Goal: Task Accomplishment & Management: Complete application form

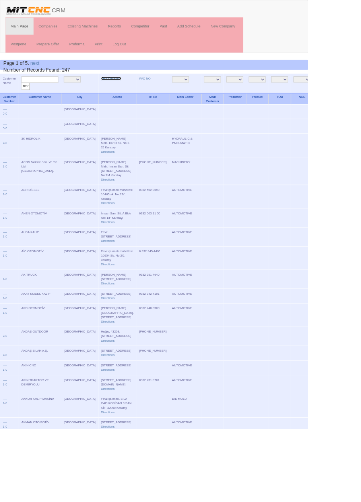
click at [119, 92] on link "New Company" at bounding box center [129, 92] width 23 height 4
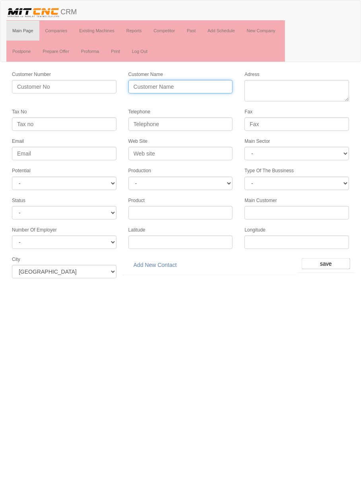
click at [210, 88] on input "Customer Name" at bounding box center [180, 87] width 105 height 14
type input "KOÇAK TORNA CNC"
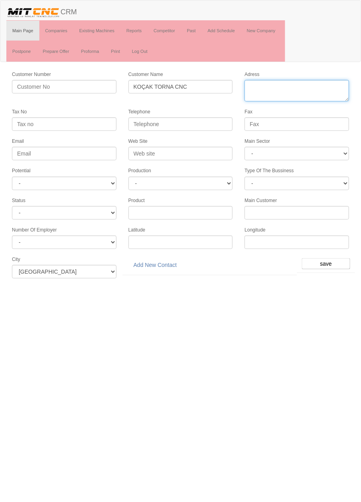
click at [296, 89] on textarea "Adress" at bounding box center [296, 90] width 105 height 21
paste textarea "[STREET_ADDRESS][PERSON_NAME]"
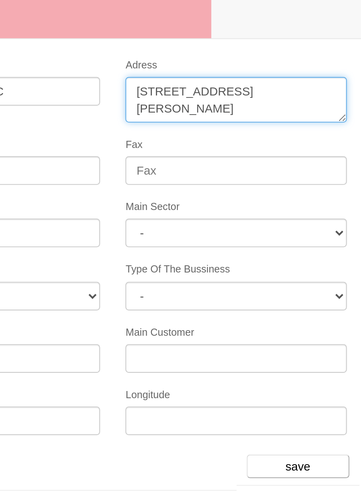
click at [294, 85] on textarea "Adress" at bounding box center [296, 90] width 105 height 21
click at [295, 85] on textarea "Adress" at bounding box center [296, 90] width 105 height 21
click at [308, 85] on textarea "Adress" at bounding box center [296, 90] width 105 height 21
click at [329, 86] on textarea "Adress" at bounding box center [296, 90] width 105 height 21
click at [280, 94] on textarea "Adress" at bounding box center [296, 90] width 105 height 21
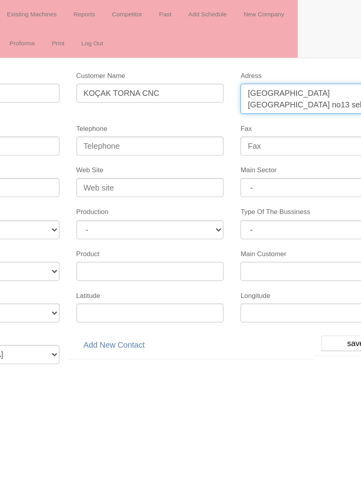
type textarea "Horozluhan mahallesi ahit sokak no13 selçuklu"
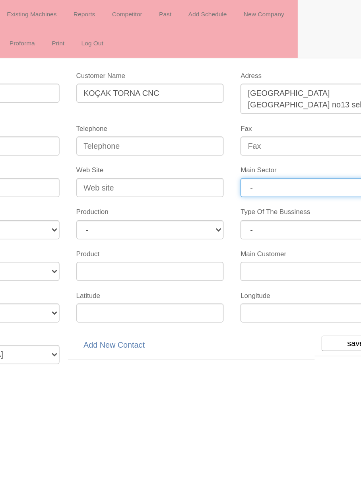
click at [293, 148] on select "- DIE MOLD MACHINERY DEFENCE ELECTRICAL COMPONENTS MEDICAL TOOL MANUFACTURING J…" at bounding box center [296, 154] width 105 height 14
select select "370"
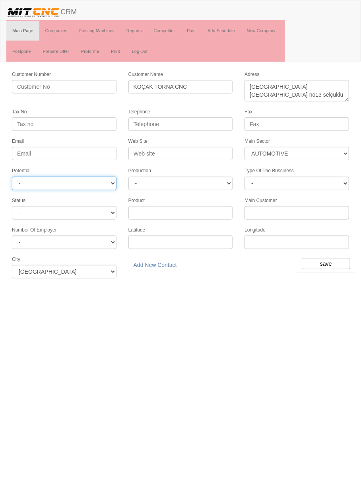
click at [108, 180] on select "- A1 A2 A3 B1 B2 B3 C1 C2 C3" at bounding box center [64, 183] width 105 height 14
select select "6"
click at [329, 258] on input "save" at bounding box center [326, 263] width 48 height 11
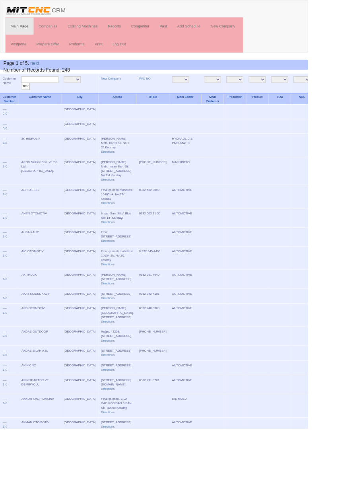
click at [60, 93] on input "text" at bounding box center [46, 93] width 43 height 8
type input "Koçak"
click at [25, 97] on input "filter" at bounding box center [30, 101] width 10 height 8
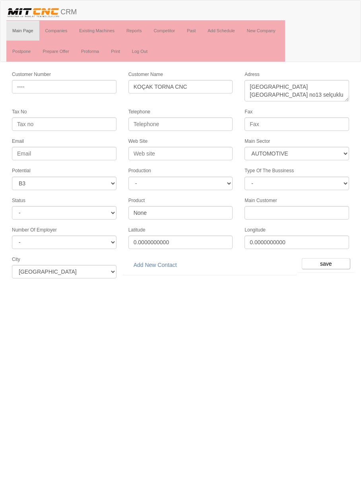
select select "370"
select select "6"
click at [167, 259] on link "Add New Contact" at bounding box center [155, 265] width 54 height 14
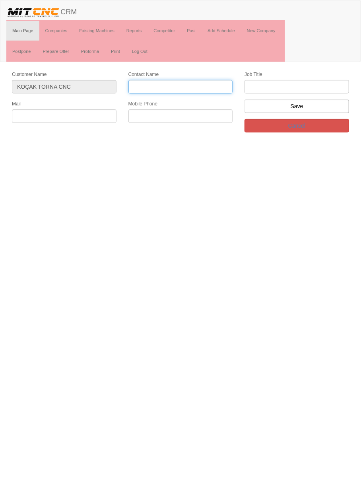
click at [202, 86] on input "Contact Name" at bounding box center [180, 87] width 105 height 14
type input "Burak Koçak"
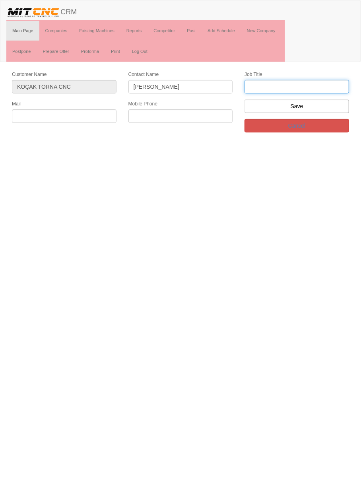
click at [316, 88] on input "text" at bounding box center [296, 87] width 105 height 14
type input "Firma sahibi"
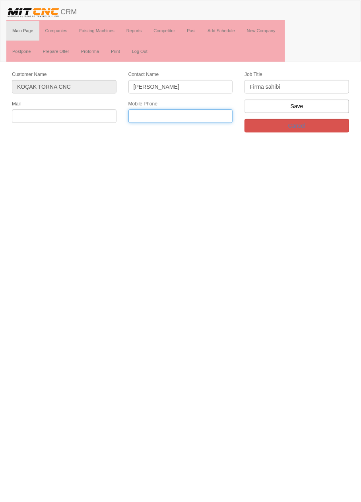
click at [186, 115] on input "text" at bounding box center [180, 116] width 105 height 14
type input "0507 821 7254"
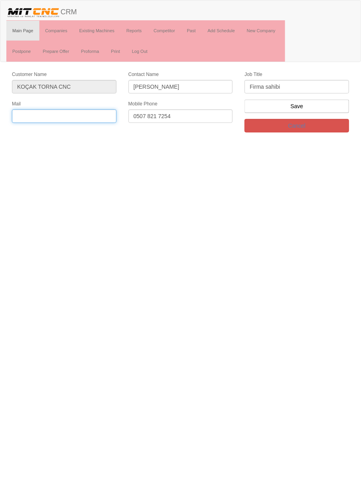
click at [82, 111] on input "text" at bounding box center [64, 116] width 105 height 14
type input "kocaklarcnctorna@hotmail.com"
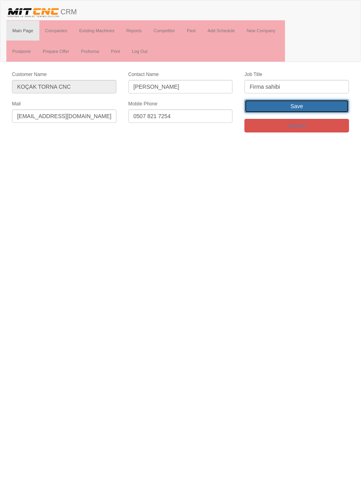
click at [325, 106] on input "Save" at bounding box center [296, 106] width 105 height 14
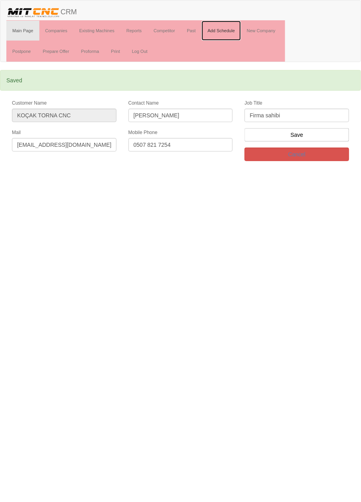
click at [231, 30] on link "Add Schedule" at bounding box center [221, 31] width 39 height 20
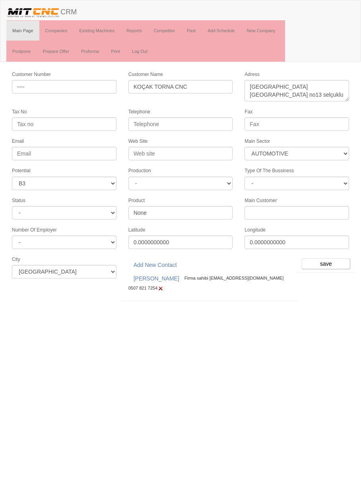
select select "370"
select select "6"
click at [331, 258] on input "save" at bounding box center [326, 263] width 48 height 11
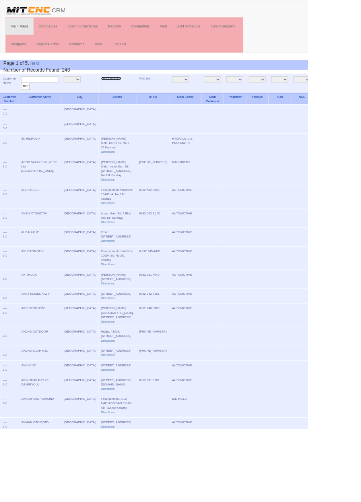
click at [118, 93] on link "New Company" at bounding box center [129, 92] width 23 height 4
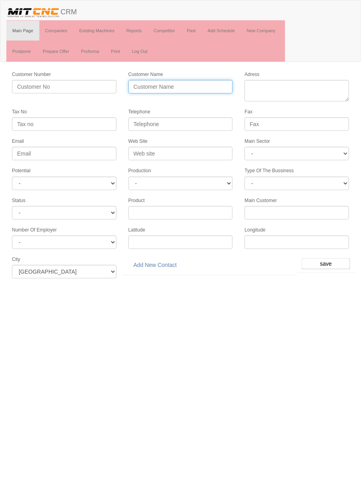
click at [202, 83] on input "Customer Name" at bounding box center [180, 87] width 105 height 14
type input "ARC HİDROLİK"
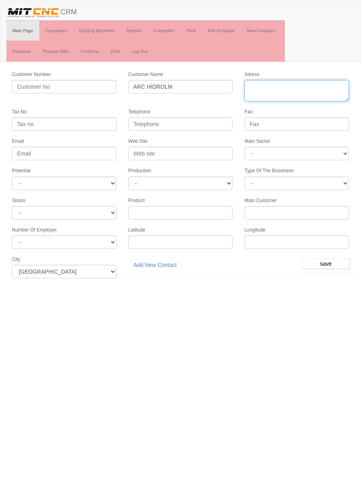
click at [304, 86] on textarea "Adress" at bounding box center [296, 90] width 105 height 21
paste textarea "[STREET_ADDRESS]"
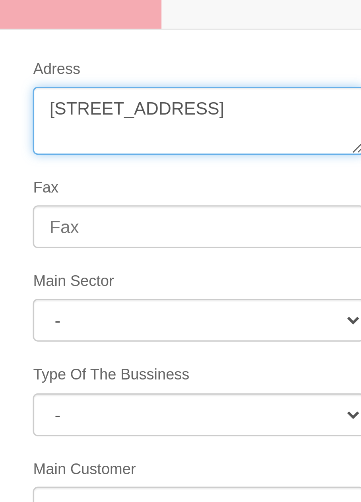
click at [287, 82] on textarea "Adress" at bounding box center [296, 90] width 105 height 21
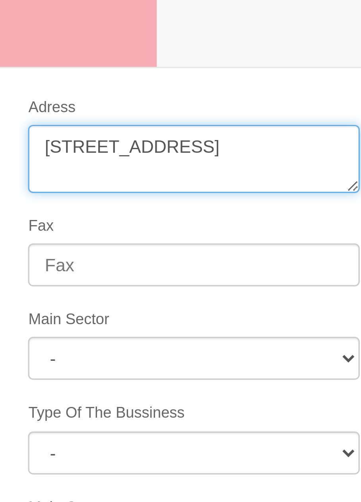
click at [330, 83] on textarea "Adress" at bounding box center [296, 90] width 105 height 21
click at [281, 91] on textarea "Adress" at bounding box center [296, 90] width 105 height 21
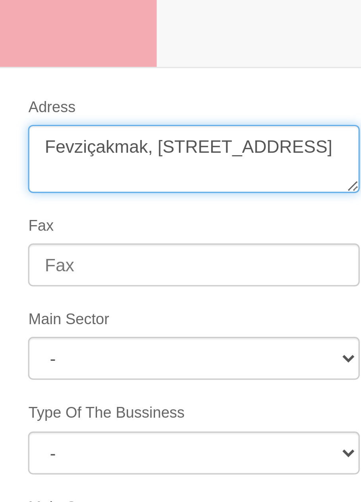
scroll to position [0, 0]
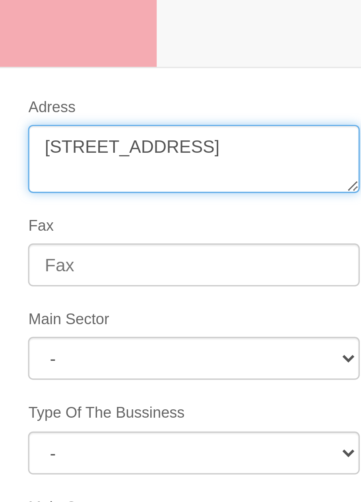
click at [309, 86] on textarea "Adress" at bounding box center [296, 90] width 105 height 21
click at [271, 95] on textarea "Adress" at bounding box center [296, 90] width 105 height 21
click at [284, 93] on textarea "Adress" at bounding box center [296, 90] width 105 height 21
click at [309, 96] on textarea "Adress" at bounding box center [296, 90] width 105 height 21
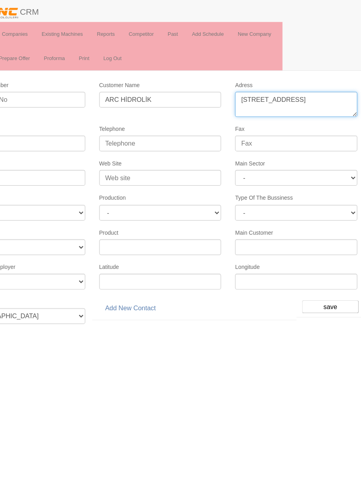
type textarea "[STREET_ADDRESS]"
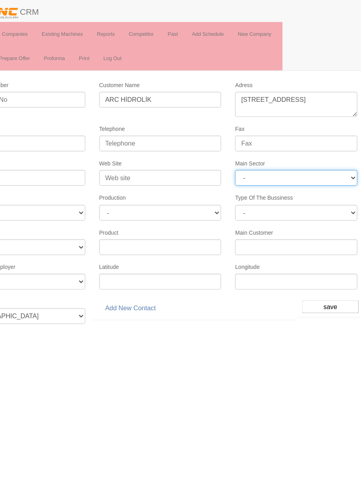
click at [295, 147] on select "- DIE MOLD MACHINERY DEFENCE ELECTRICAL COMPONENTS MEDICAL TOOL MANUFACTURING J…" at bounding box center [296, 154] width 105 height 14
select select "372"
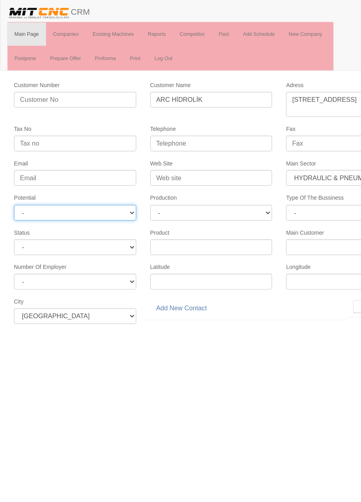
click at [104, 186] on select "- A1 A2 A3 B1 B2 B3 C1 C2 C3" at bounding box center [64, 183] width 105 height 14
select select "6"
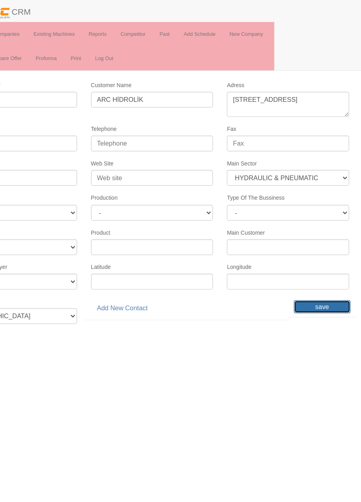
click at [337, 258] on input "save" at bounding box center [326, 263] width 48 height 11
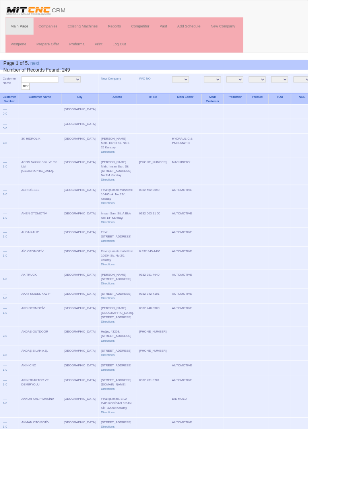
click at [58, 94] on input "text" at bounding box center [46, 93] width 43 height 8
type input "Arc"
click at [25, 97] on input "filter" at bounding box center [30, 101] width 10 height 8
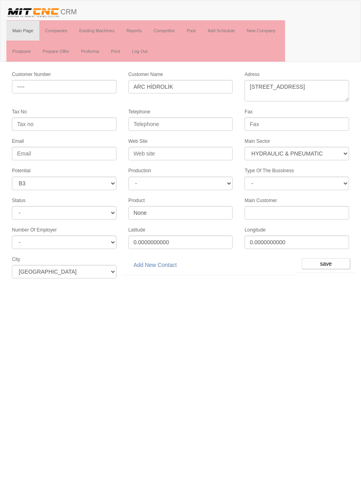
select select "372"
select select "6"
click at [166, 258] on link "Add New Contact" at bounding box center [155, 265] width 54 height 14
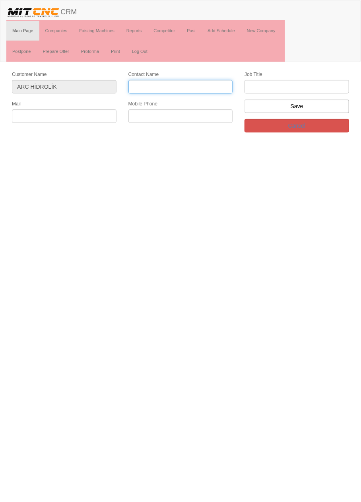
click at [188, 87] on input "Contact Name" at bounding box center [180, 87] width 105 height 14
type input "[PERSON_NAME]"
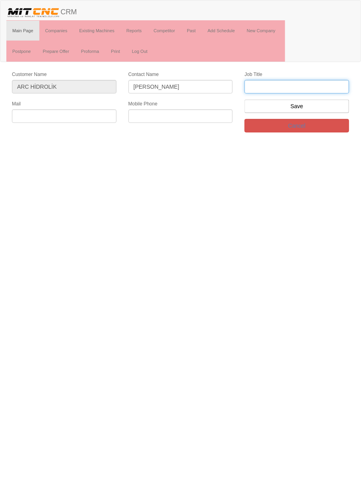
click at [311, 84] on input "text" at bounding box center [296, 87] width 105 height 14
type input "Firma Sahibi"
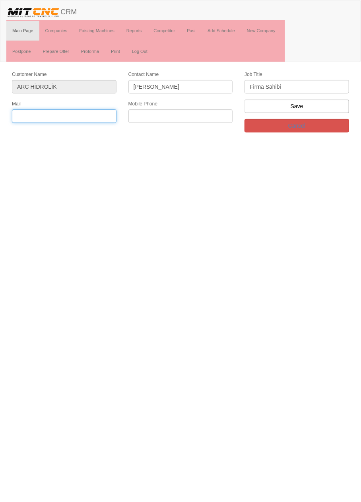
click at [92, 116] on input "text" at bounding box center [64, 116] width 105 height 14
paste input "arifcelikkol42@outlook.com"
type input "arifcelikkol42@outlook.com"
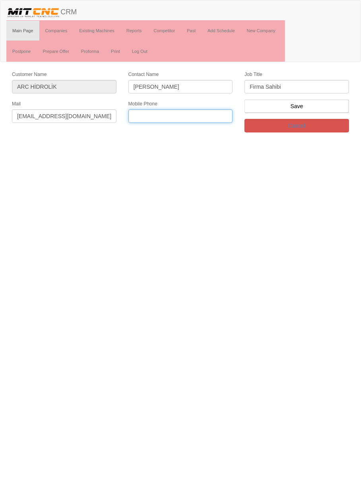
paste input "0554 570 90 20"
type input "0554 570 90 20"
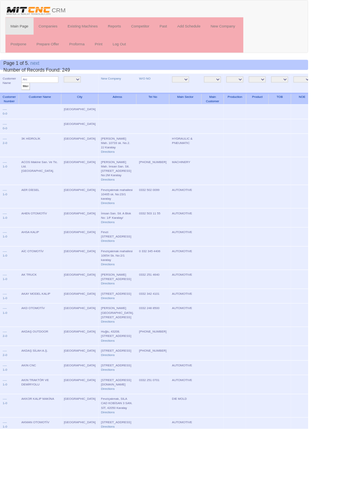
click at [54, 95] on input "Arc" at bounding box center [46, 93] width 43 height 8
click at [25, 97] on input "filter" at bounding box center [30, 101] width 10 height 8
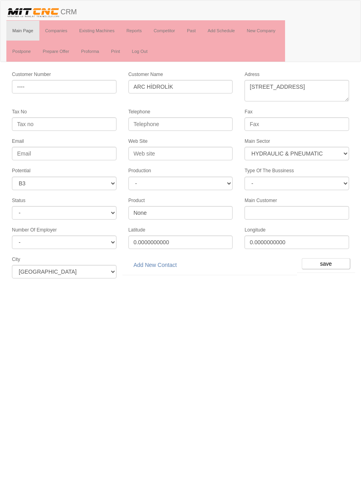
select select "372"
select select "6"
click at [161, 259] on link "Add New Contact" at bounding box center [155, 265] width 54 height 14
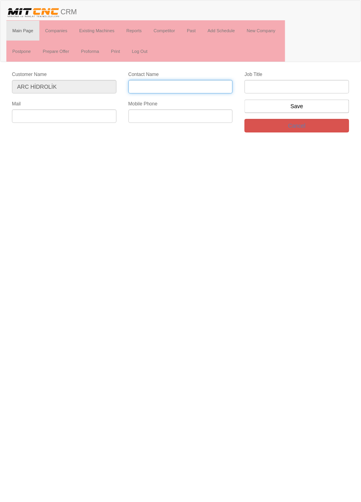
click at [204, 86] on input "Contact Name" at bounding box center [180, 87] width 105 height 14
type input "[PERSON_NAME]"
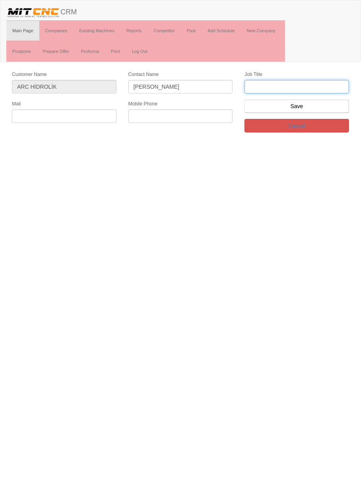
click at [302, 80] on input "text" at bounding box center [296, 87] width 105 height 14
type input "Firma Sahibi"
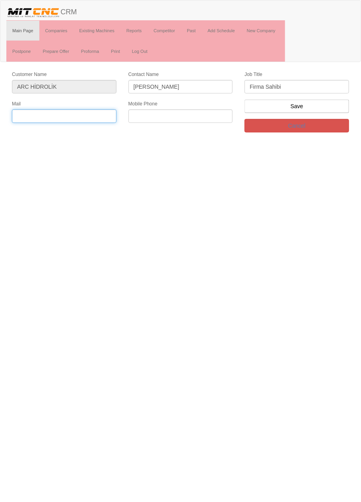
click at [95, 117] on input "text" at bounding box center [64, 116] width 105 height 14
paste input "arifcelikkol42@outlook.com"
type input "arifcelikkol42@outlook.com"
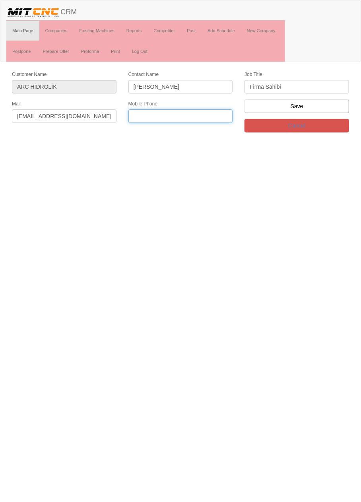
paste input "0542 342 12 05"
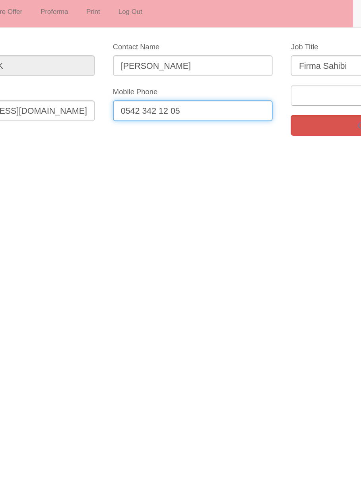
click at [169, 115] on input "0542 342 12 05" at bounding box center [180, 116] width 105 height 14
click at [166, 115] on input "0542 342 12 05" at bounding box center [180, 116] width 105 height 14
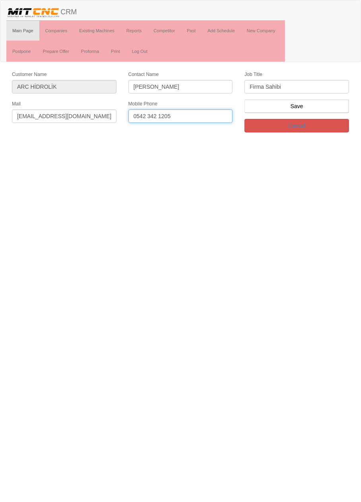
type input "0542 342 1205"
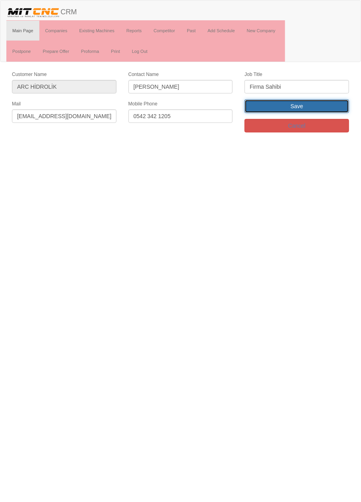
click at [324, 106] on input "Save" at bounding box center [296, 106] width 105 height 14
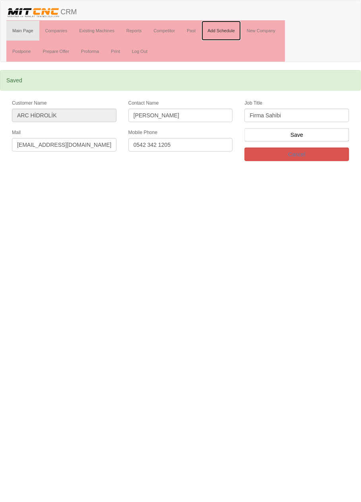
click at [222, 32] on link "Add Schedule" at bounding box center [221, 31] width 39 height 20
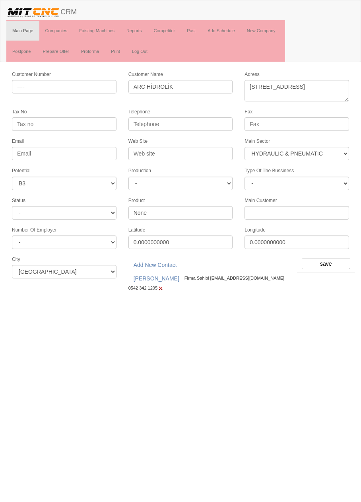
select select "372"
select select "6"
click at [331, 258] on input "save" at bounding box center [326, 263] width 48 height 11
